Goal: Transaction & Acquisition: Purchase product/service

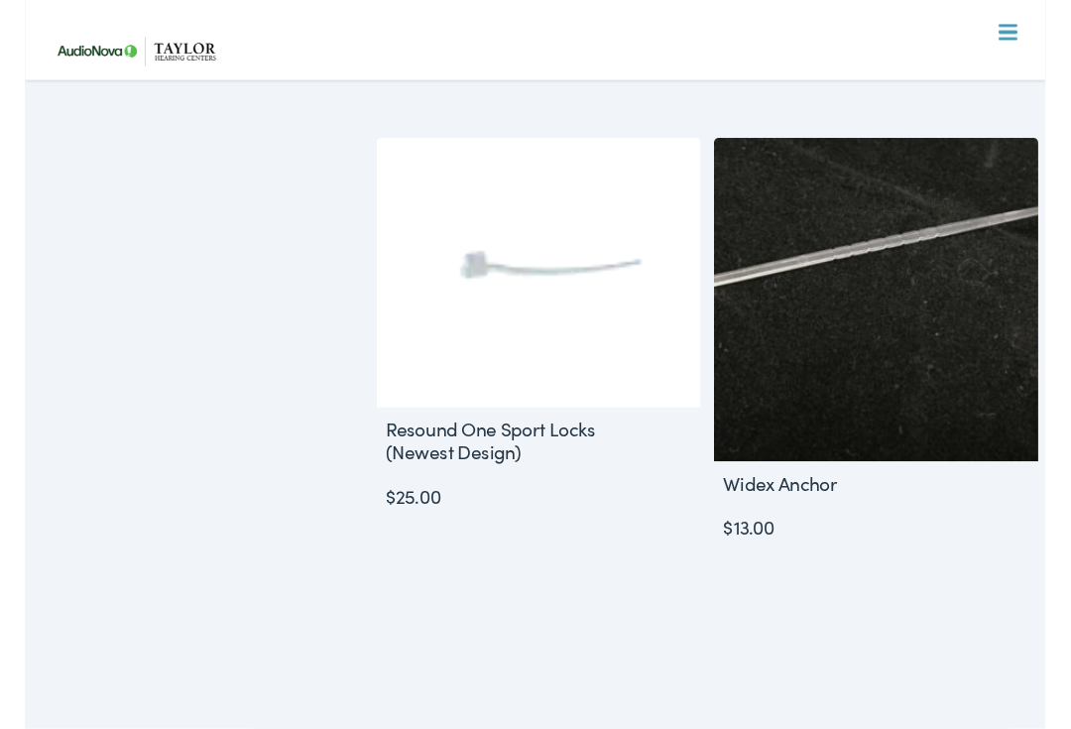
scroll to position [1470, 0]
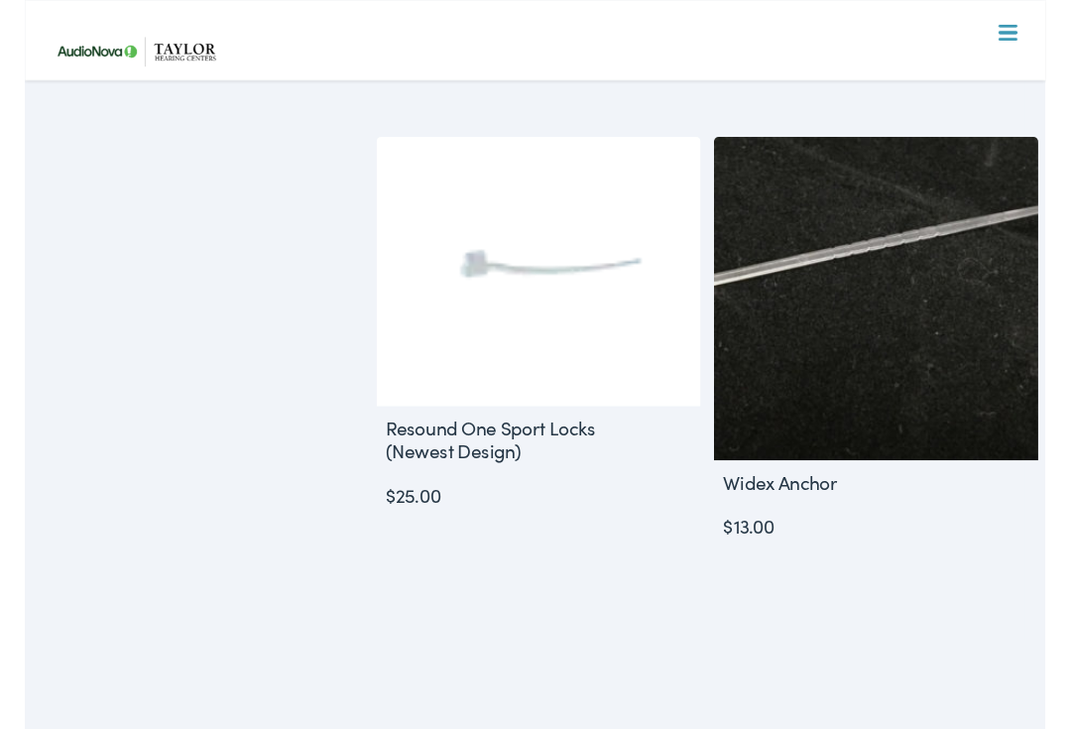
click at [557, 595] on link "Select options" at bounding box center [539, 607] width 300 height 50
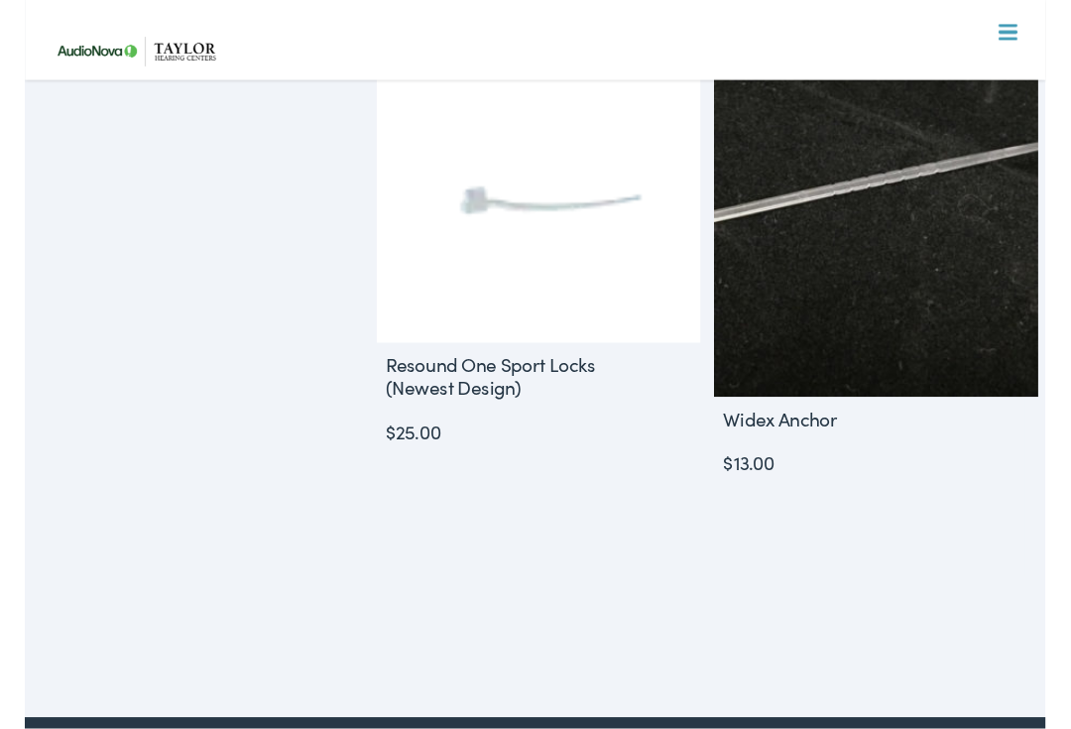
scroll to position [1539, 0]
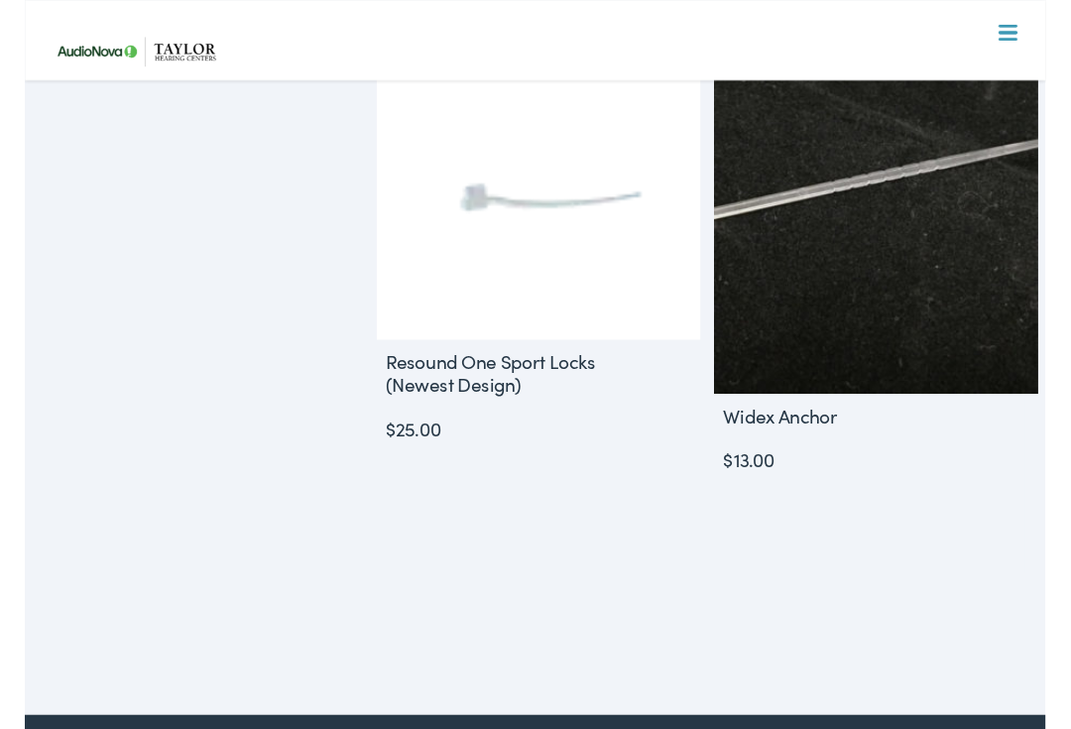
click at [952, 306] on img at bounding box center [893, 244] width 340 height 340
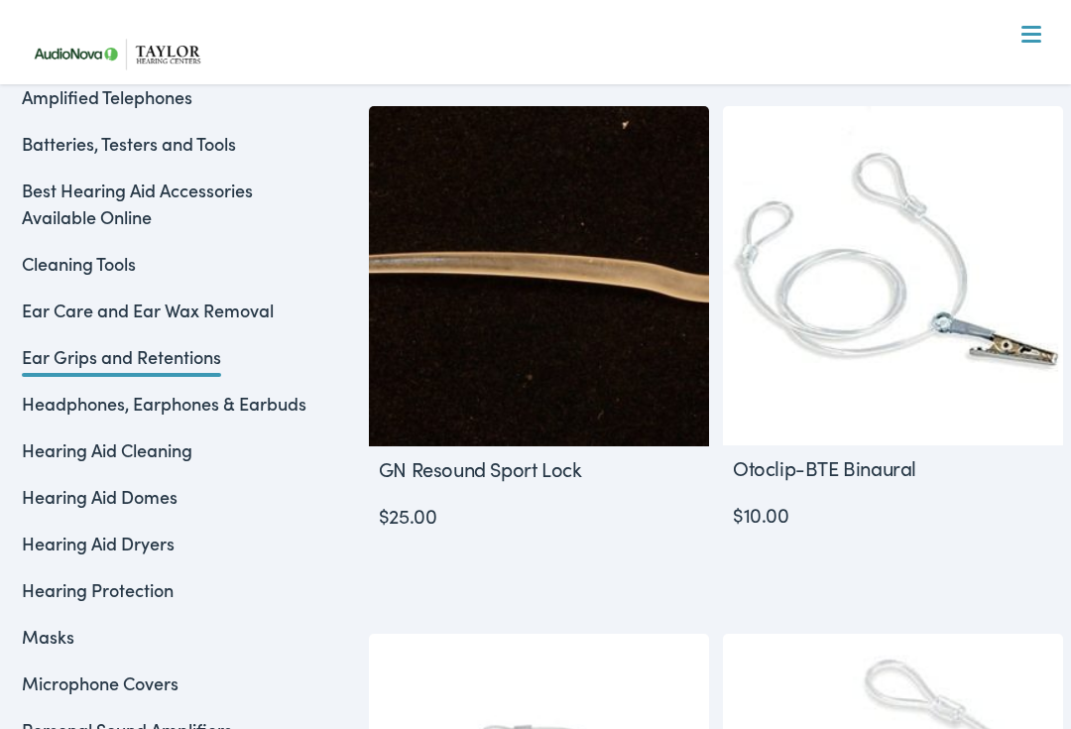
scroll to position [428, 0]
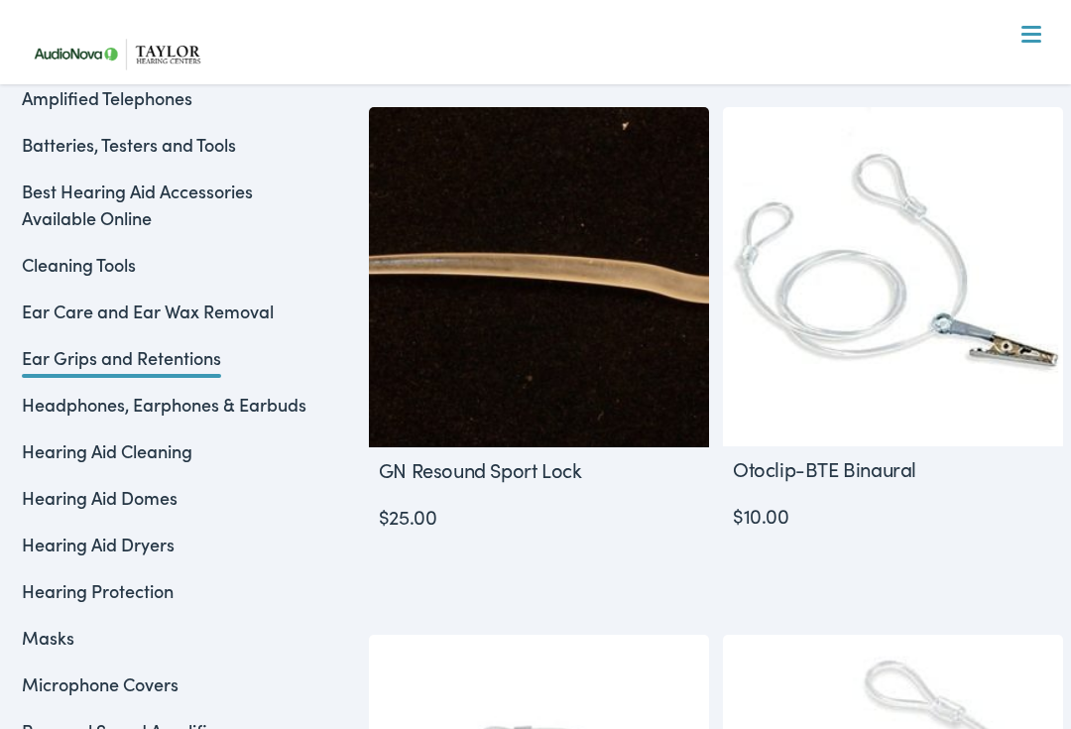
click at [570, 293] on img at bounding box center [539, 277] width 340 height 340
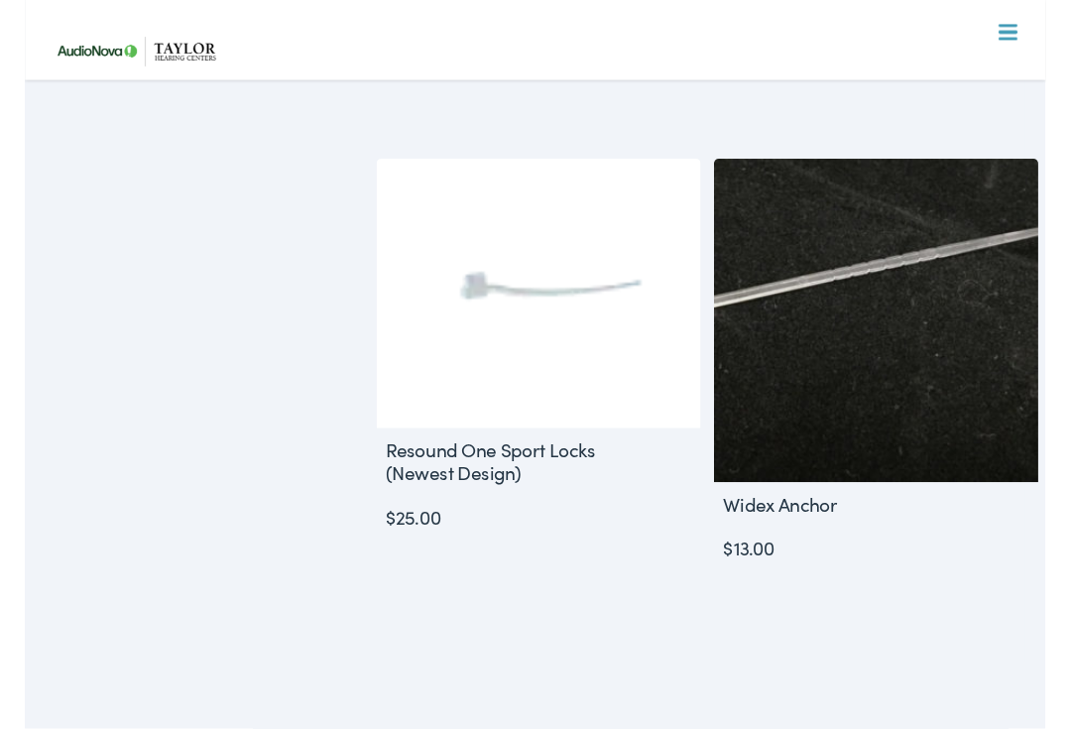
scroll to position [1448, 0]
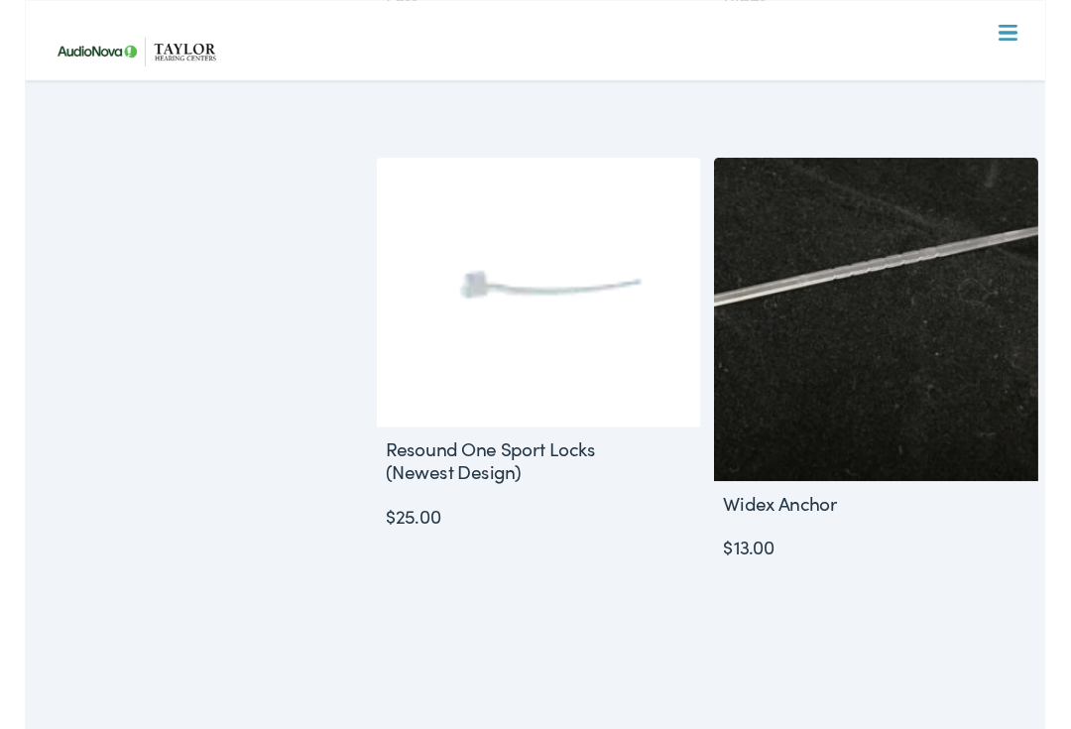
click at [551, 626] on link "Select options" at bounding box center [539, 629] width 300 height 50
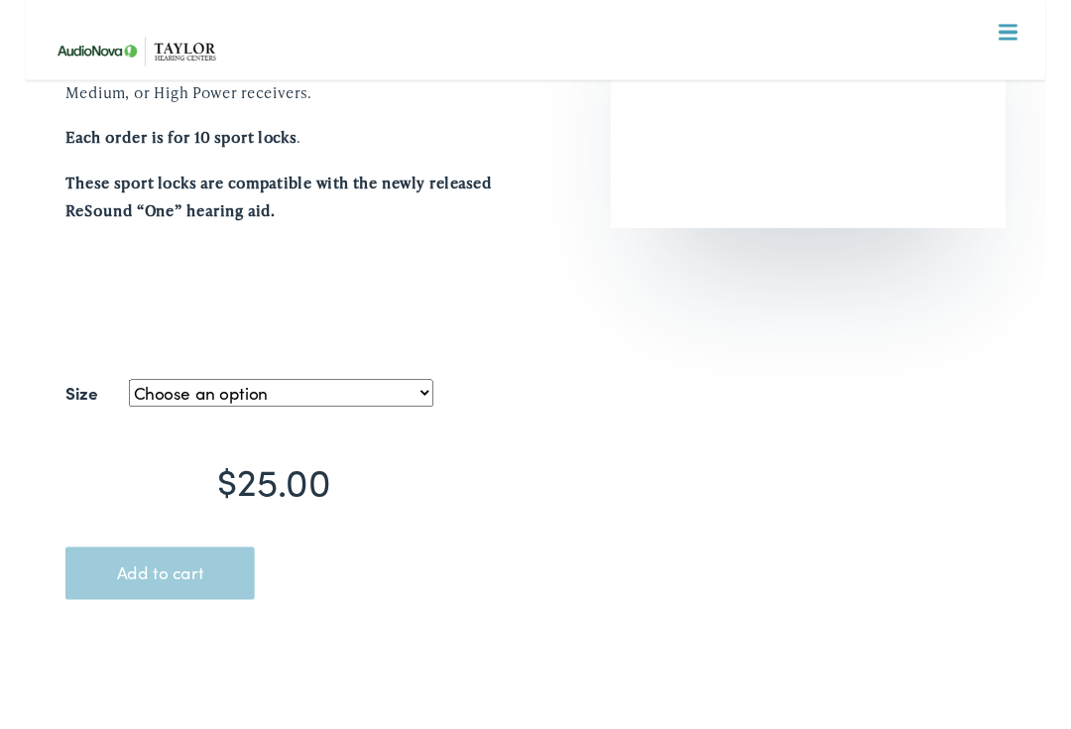
scroll to position [379, 0]
click at [406, 400] on select "Choose an option HP LP M&RIE MP" at bounding box center [269, 412] width 320 height 29
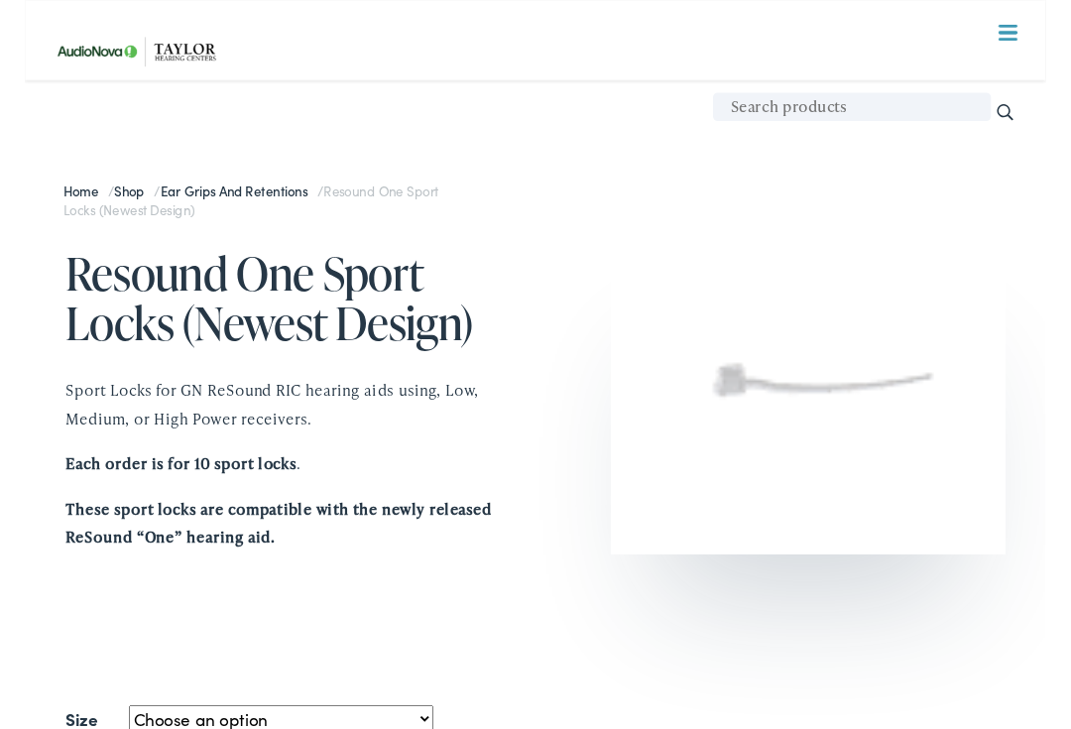
scroll to position [0, 0]
